Goal: Task Accomplishment & Management: Complete application form

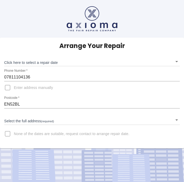
click at [44, 63] on body "Arrange Your Repair Click here to select a repair date ​ Phone Number   * 07811…" at bounding box center [92, 91] width 184 height 182
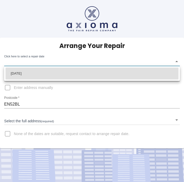
click at [110, 71] on li "[DATE]" at bounding box center [91, 74] width 173 height 12
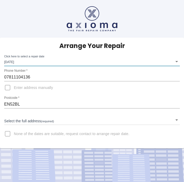
type input "[DATE]T00:00:00.000Z"
click at [53, 120] on body "Arrange Your Repair Click here to select a repair date [DATE] [DATE]T00:00:00.0…" at bounding box center [92, 91] width 184 height 182
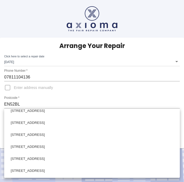
scroll to position [54, 0]
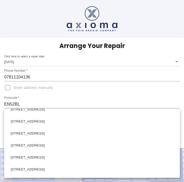
click at [45, 162] on li "[STREET_ADDRESS]" at bounding box center [91, 157] width 173 height 12
type input "[STREET_ADDRESS]"
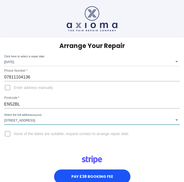
click at [87, 159] on img at bounding box center [92, 160] width 26 height 13
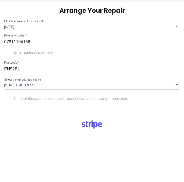
scroll to position [0, 0]
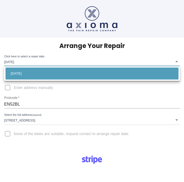
click at [69, 71] on li "[DATE]" at bounding box center [91, 74] width 173 height 12
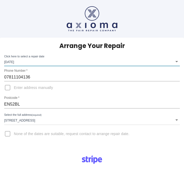
click at [13, 135] on input "None of the dates are suitable, request contact to arrange repair date." at bounding box center [7, 133] width 13 height 13
checkbox input "true"
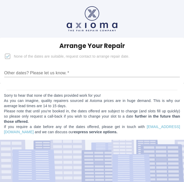
click at [67, 84] on div "Sorry to hear that none of the dates provided work for you! As you can imagine,…" at bounding box center [92, 111] width 184 height 56
click at [53, 76] on input "Other dates? Please let us know.   *" at bounding box center [91, 73] width 175 height 8
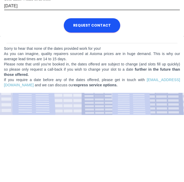
type input "[DATE]"
click at [115, 85] on button "Request contact" at bounding box center [92, 92] width 56 height 14
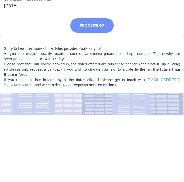
scroll to position [8, 0]
